Goal: Information Seeking & Learning: Learn about a topic

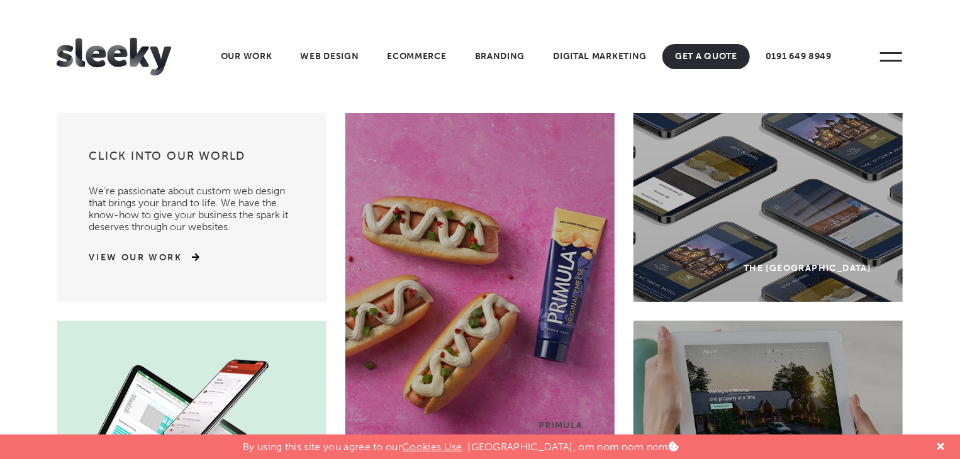
click at [884, 56] on span at bounding box center [891, 57] width 35 height 35
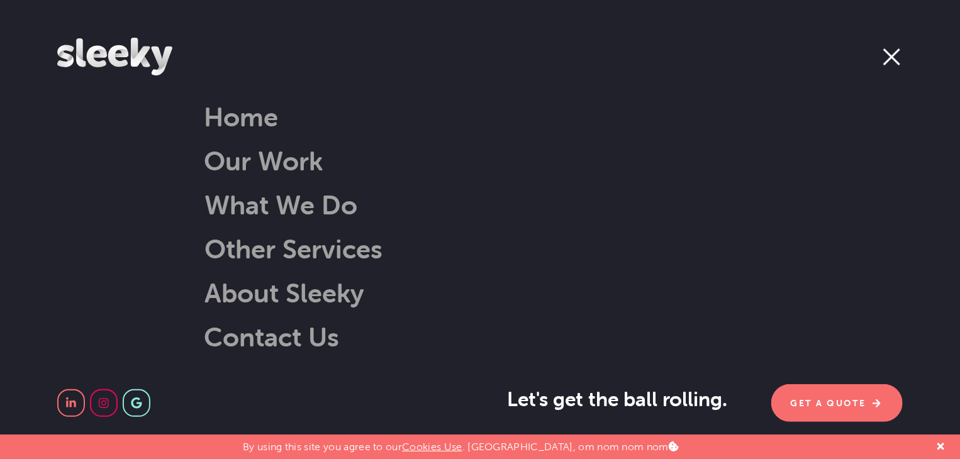
scroll to position [252, 0]
drag, startPoint x: 893, startPoint y: 56, endPoint x: 784, endPoint y: 49, distance: 109.1
click at [893, 57] on span at bounding box center [891, 56] width 17 height 17
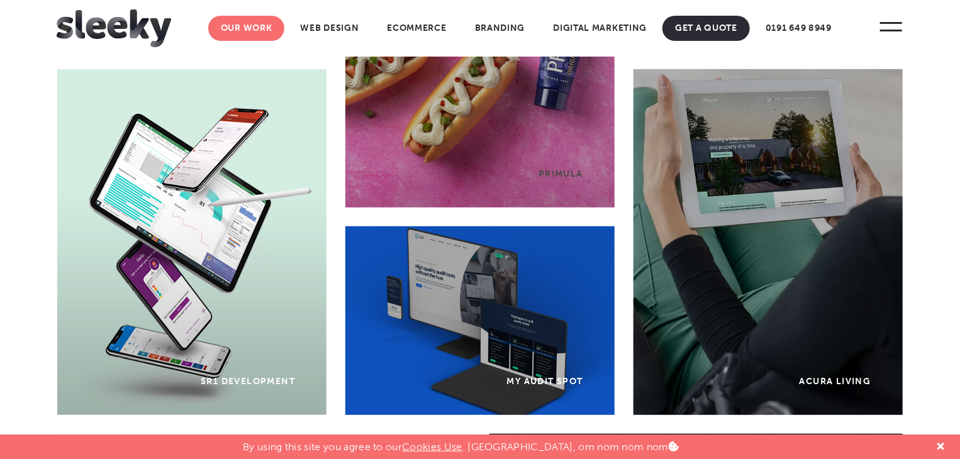
click at [253, 32] on link "Our Work" at bounding box center [246, 28] width 77 height 25
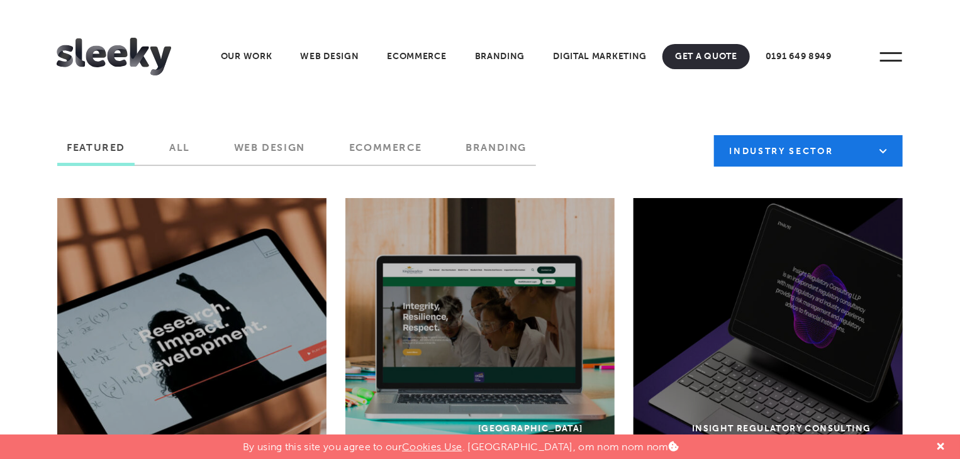
click at [836, 159] on select "Industry Sector B2B B2C Beauty & Wellbeing Blog Charity & Non-Profit Constructi…" at bounding box center [808, 150] width 189 height 31
select select "[URL][DOMAIN_NAME]"
click at [714, 135] on select "Industry Sector B2B B2C Beauty & Wellbeing Blog Charity & Non-Profit Constructi…" at bounding box center [808, 150] width 189 height 31
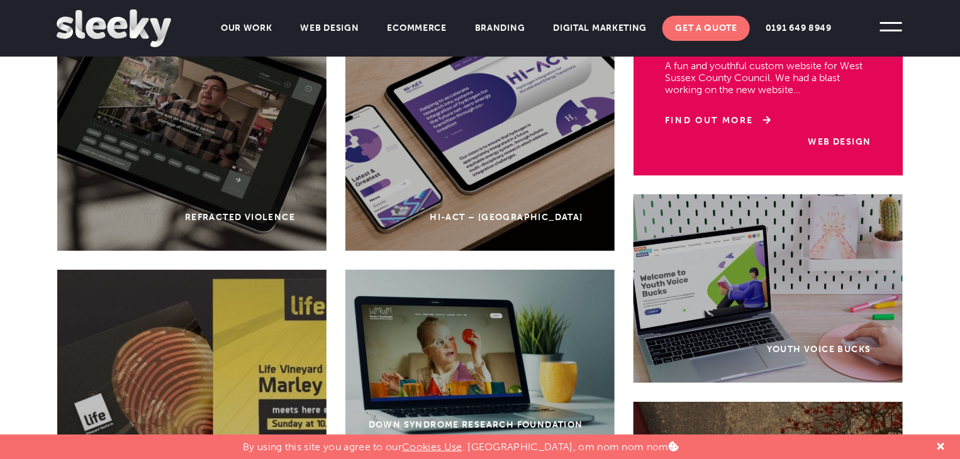
scroll to position [503, 0]
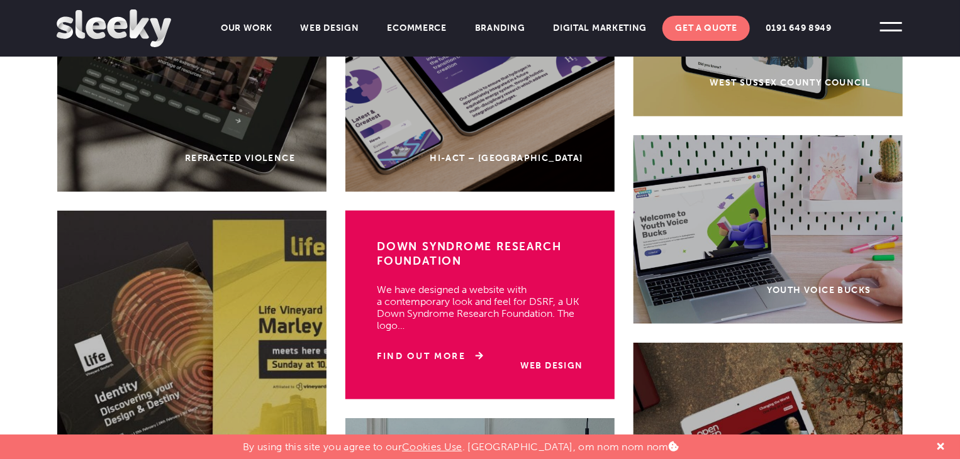
click at [526, 308] on p "We have designed a website with a contemporary look and feel for DSRF, a UK Dow…" at bounding box center [480, 301] width 206 height 60
click at [462, 350] on link "Find Out More" at bounding box center [430, 356] width 106 height 13
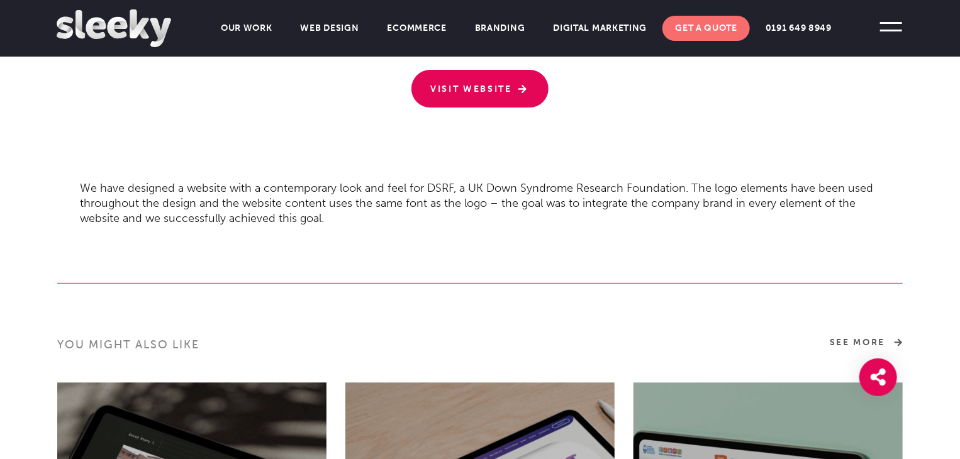
scroll to position [1070, 0]
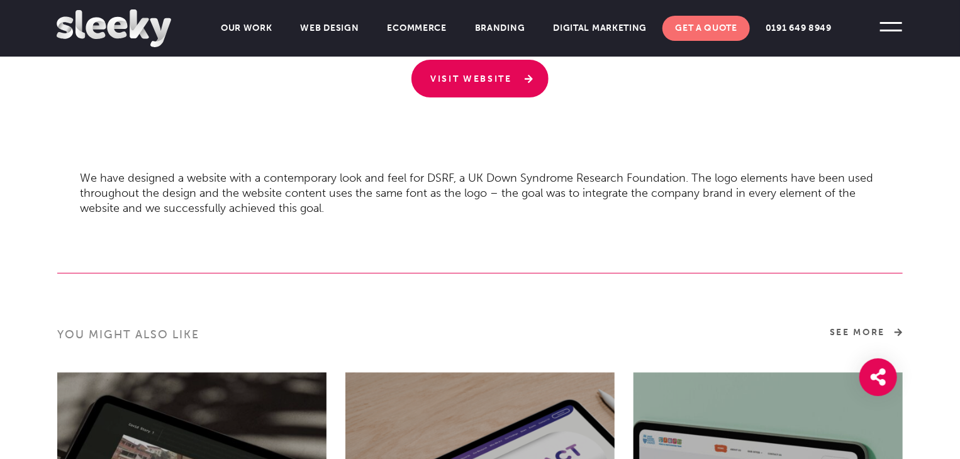
click at [507, 86] on link "Visit Website" at bounding box center [479, 79] width 137 height 38
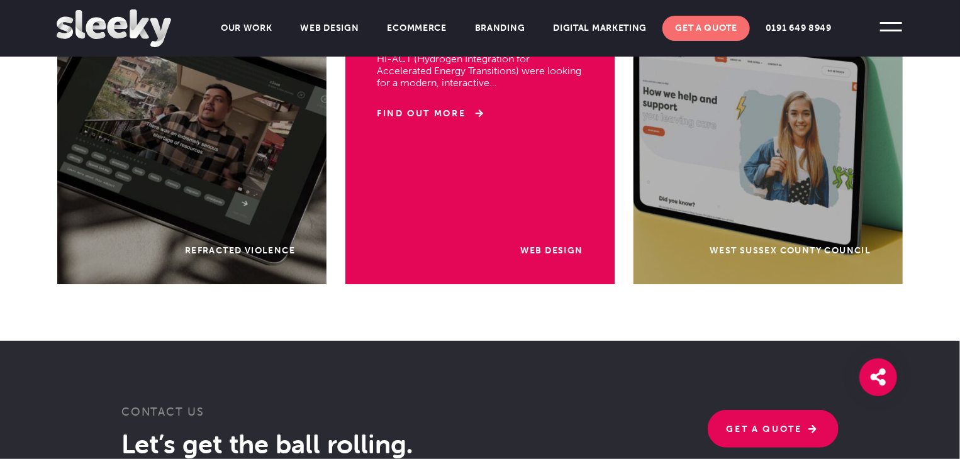
scroll to position [1510, 0]
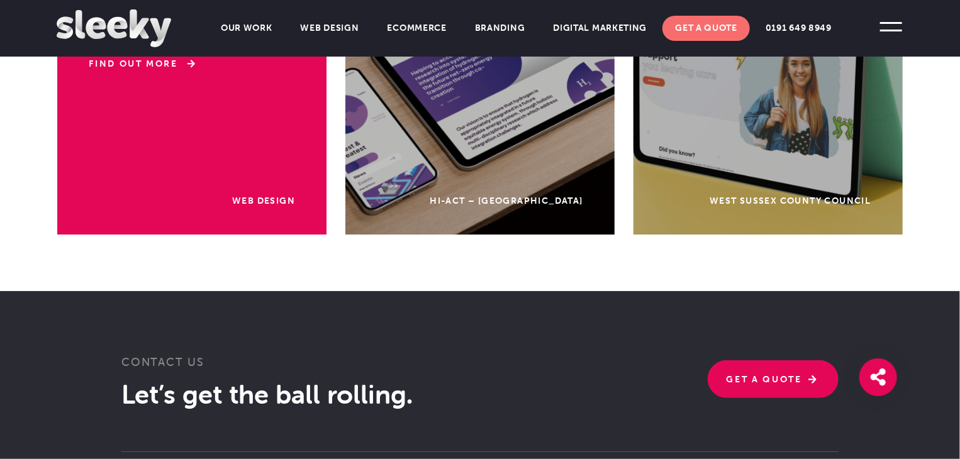
click at [218, 169] on div "Web Design Refracted Violence An immersive experience for an International expl…" at bounding box center [191, 84] width 269 height 302
click at [282, 200] on link "Web Design" at bounding box center [263, 201] width 63 height 11
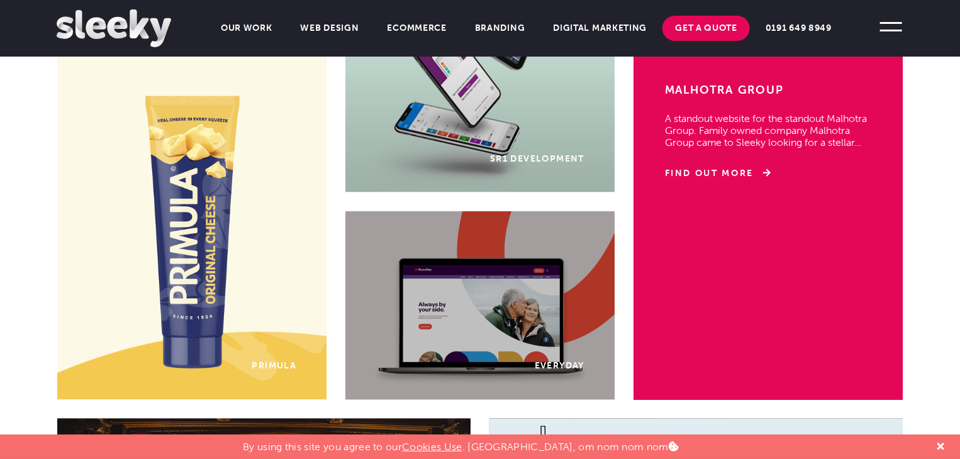
scroll to position [944, 0]
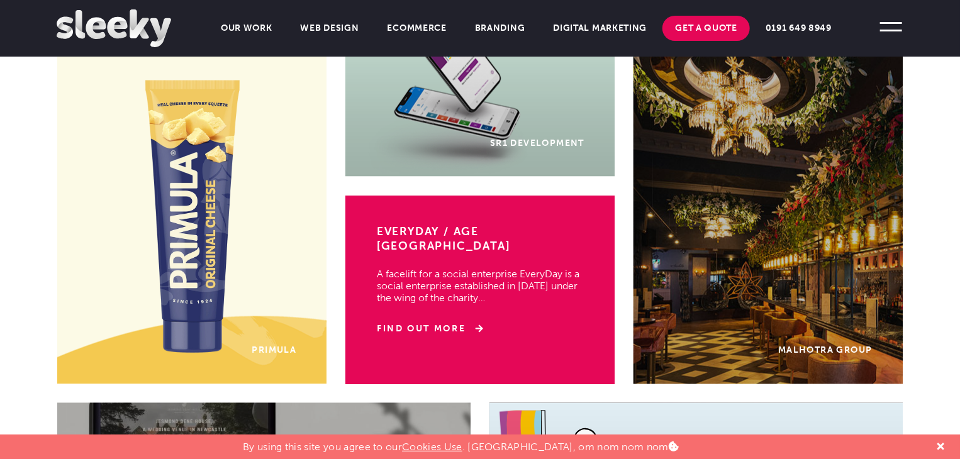
click at [520, 308] on div "EveryDay / Age UK A facelift for a social enterprise EveryDay is a social enter…" at bounding box center [480, 290] width 271 height 189
click at [461, 323] on link "Find Out More" at bounding box center [430, 329] width 106 height 13
